Goal: Find specific page/section: Find specific page/section

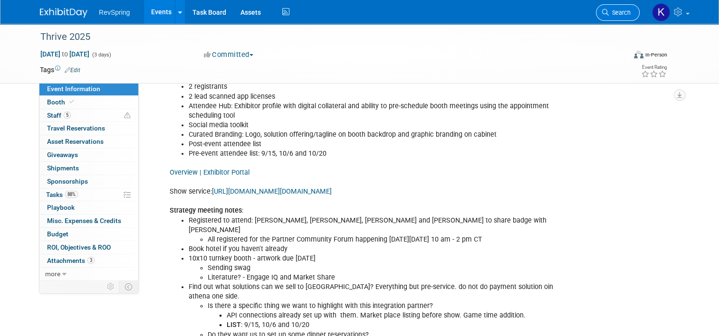
click at [620, 13] on span "Search" at bounding box center [620, 12] width 22 height 7
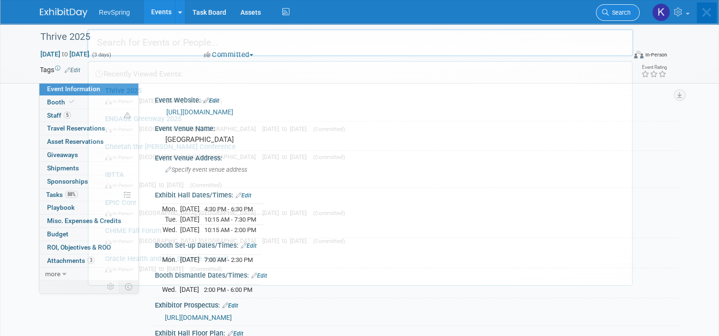
type input "n"
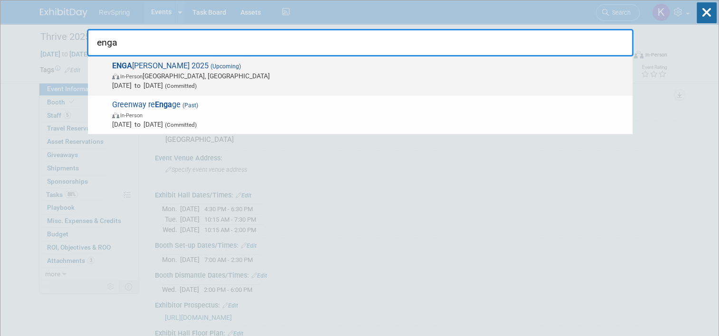
type input "enga"
click at [522, 78] on span "In-Person Tampa, FL" at bounding box center [370, 76] width 516 height 10
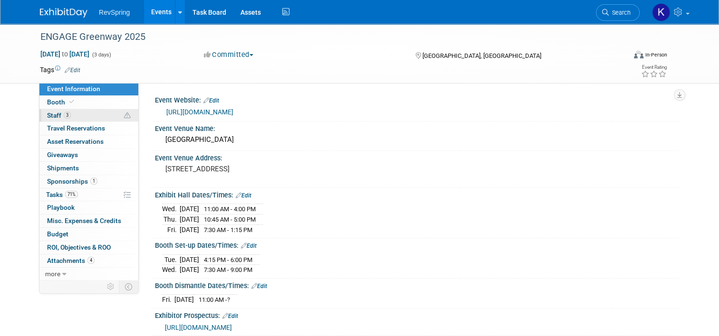
click at [68, 110] on link "3 Staff 3" at bounding box center [88, 115] width 99 height 13
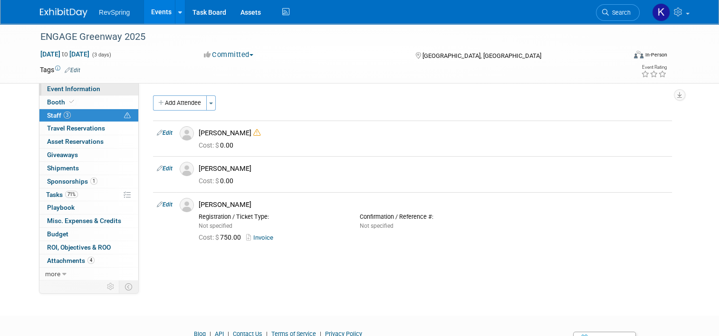
click at [66, 87] on span "Event Information" at bounding box center [73, 89] width 53 height 8
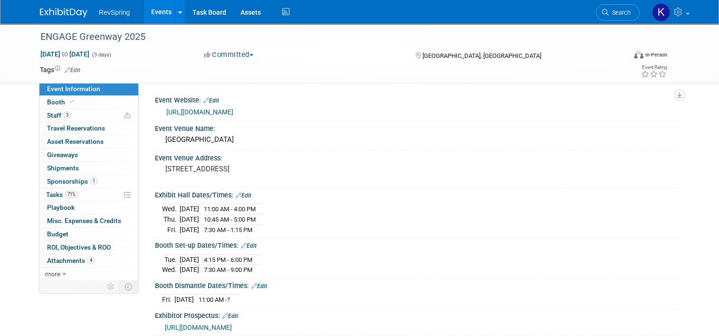
click at [233, 111] on link "[URL][DOMAIN_NAME]" at bounding box center [199, 112] width 67 height 8
